Goal: Task Accomplishment & Management: Manage account settings

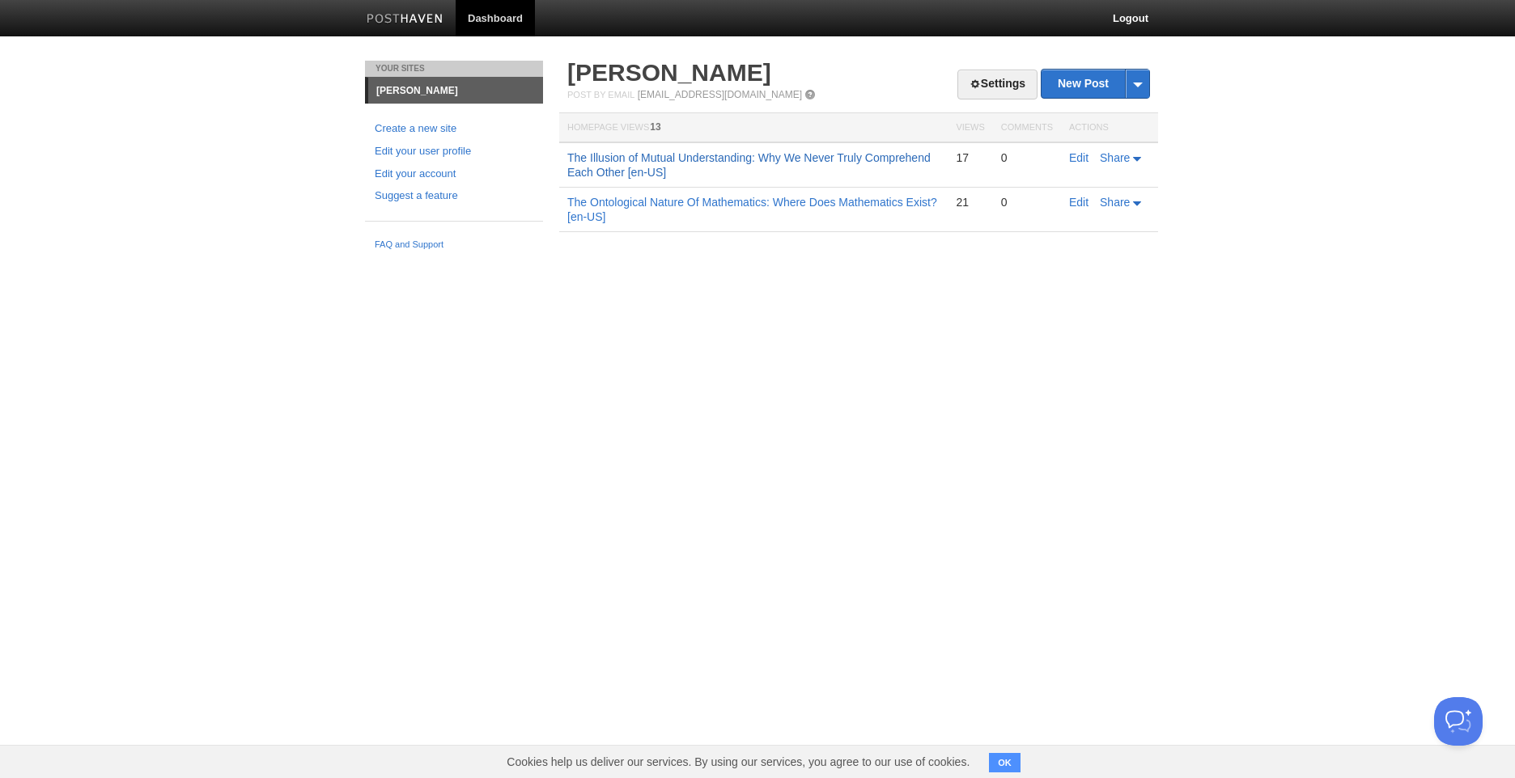
click at [849, 163] on link "The Illusion of Mutual Understanding: Why We Never Truly Comprehend Each Other …" at bounding box center [748, 165] width 363 height 28
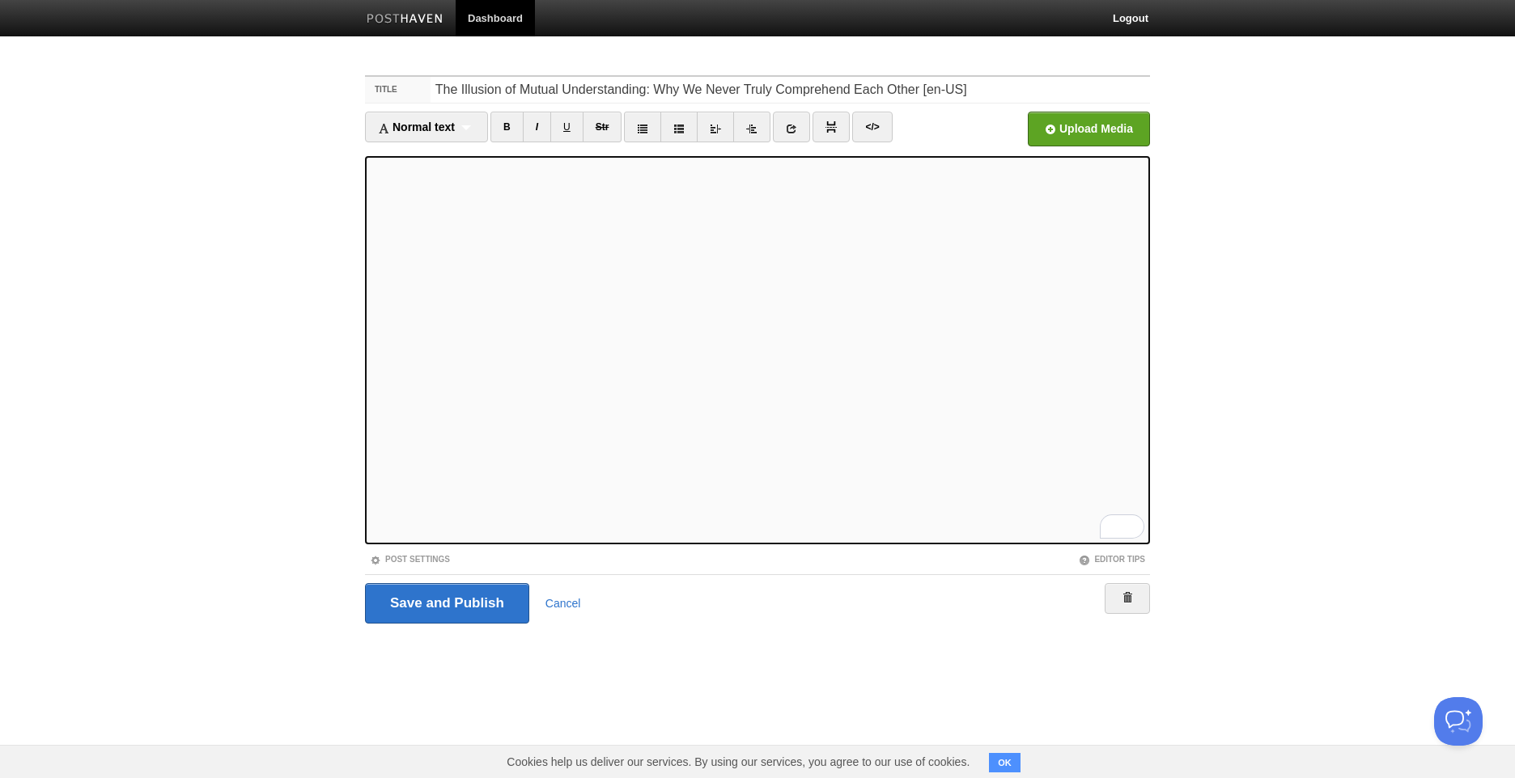
scroll to position [647, 0]
drag, startPoint x: 409, startPoint y: 28, endPoint x: 383, endPoint y: 133, distance: 107.6
click at [409, 29] on link at bounding box center [404, 20] width 101 height 36
